Goal: Task Accomplishment & Management: Manage account settings

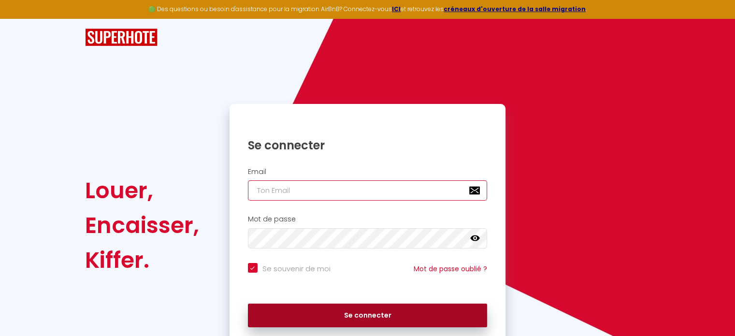
type input "[EMAIL_ADDRESS][DOMAIN_NAME]"
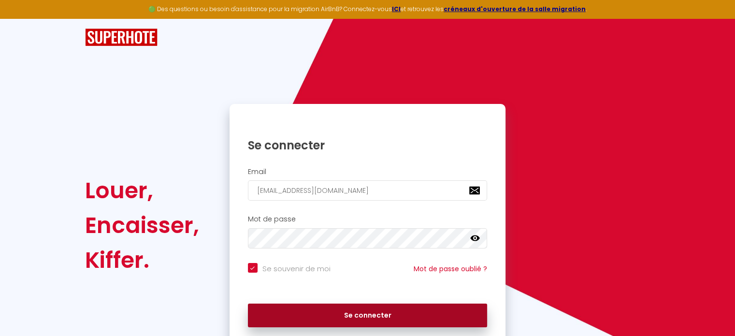
click at [437, 315] on button "Se connecter" at bounding box center [368, 316] width 240 height 24
checkbox input "true"
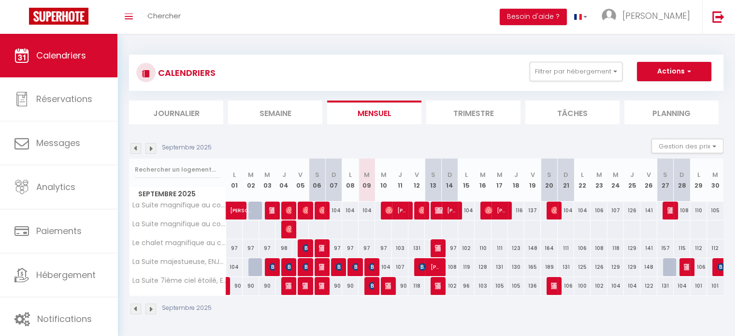
click at [138, 148] on img at bounding box center [136, 148] width 11 height 11
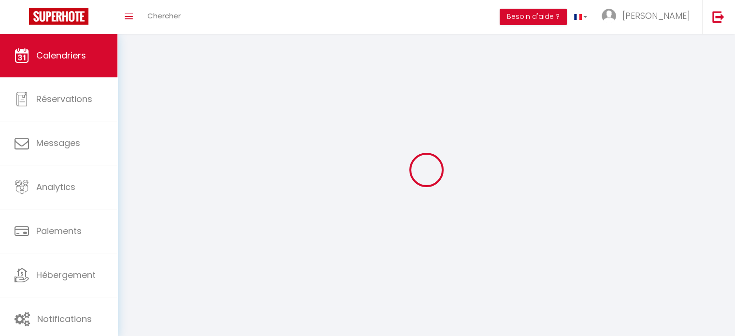
select select
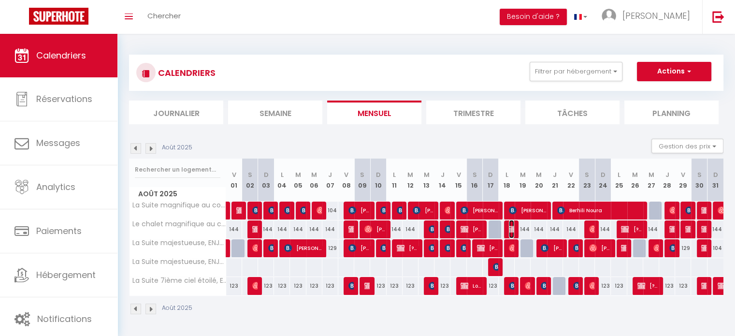
click at [511, 228] on img at bounding box center [513, 229] width 8 height 8
select select "OK"
select select "0"
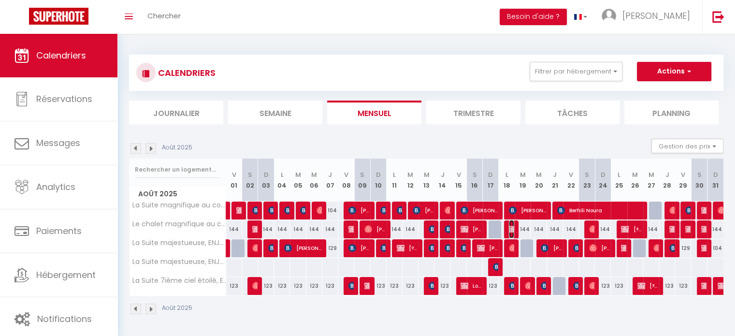
select select "1"
select select
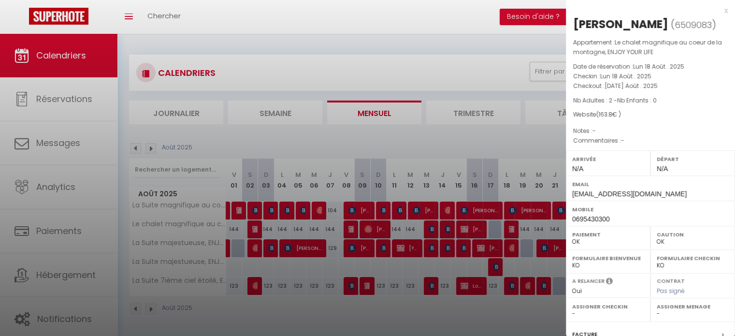
click at [508, 130] on div at bounding box center [367, 168] width 735 height 336
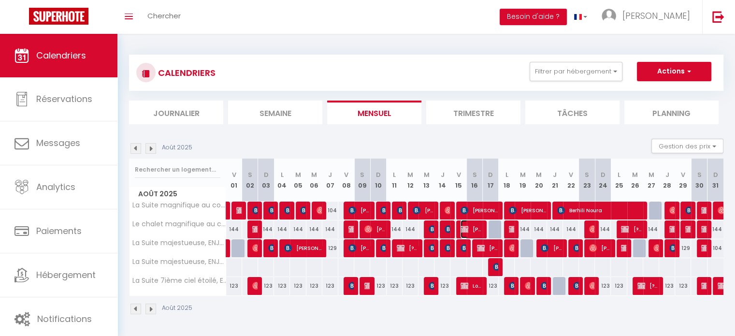
click at [474, 231] on span "[PERSON_NAME]" at bounding box center [471, 229] width 21 height 18
select select "KO"
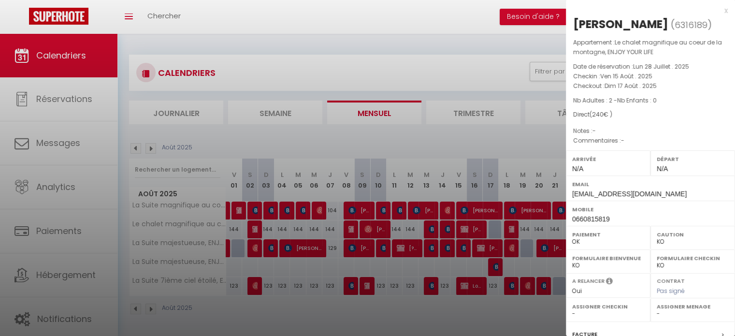
click at [516, 133] on div at bounding box center [367, 168] width 735 height 336
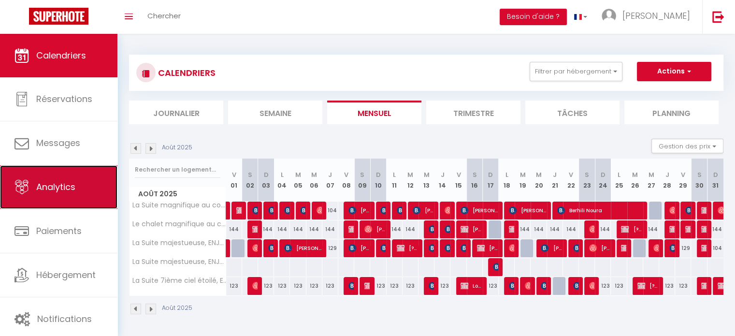
click at [73, 187] on span "Analytics" at bounding box center [55, 187] width 39 height 12
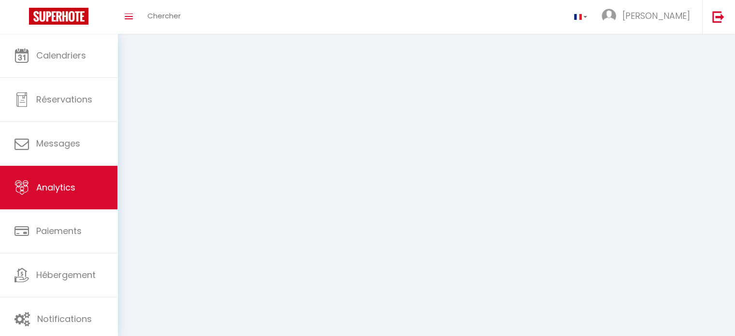
select select "2025"
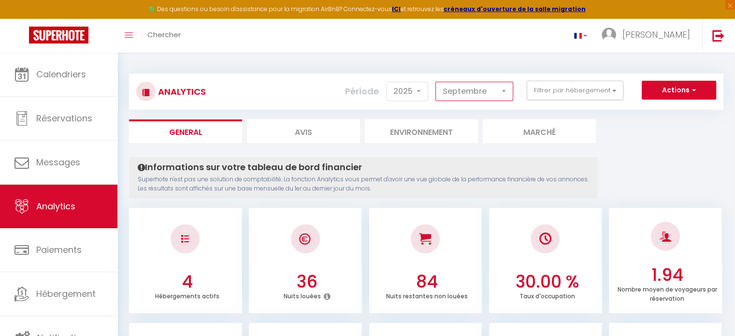
click at [465, 93] on select "[PERSON_NAME] Mars [PERSON_NAME] Juin Juillet Août Septembre Octobre Novembre D…" at bounding box center [475, 91] width 78 height 19
select select "8"
click at [436, 82] on select "[PERSON_NAME] Mars [PERSON_NAME] Juin Juillet Août Septembre Octobre Novembre D…" at bounding box center [475, 91] width 78 height 19
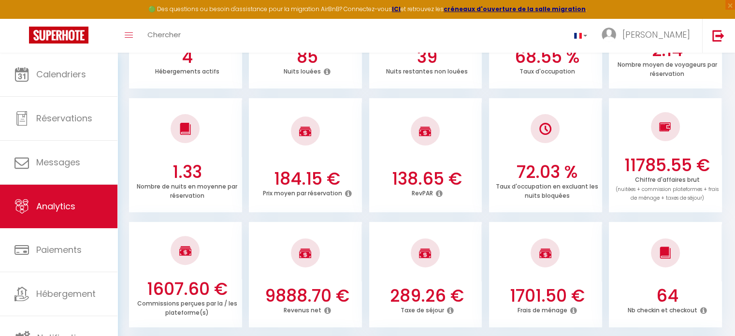
scroll to position [242, 0]
